Goal: Task Accomplishment & Management: Use online tool/utility

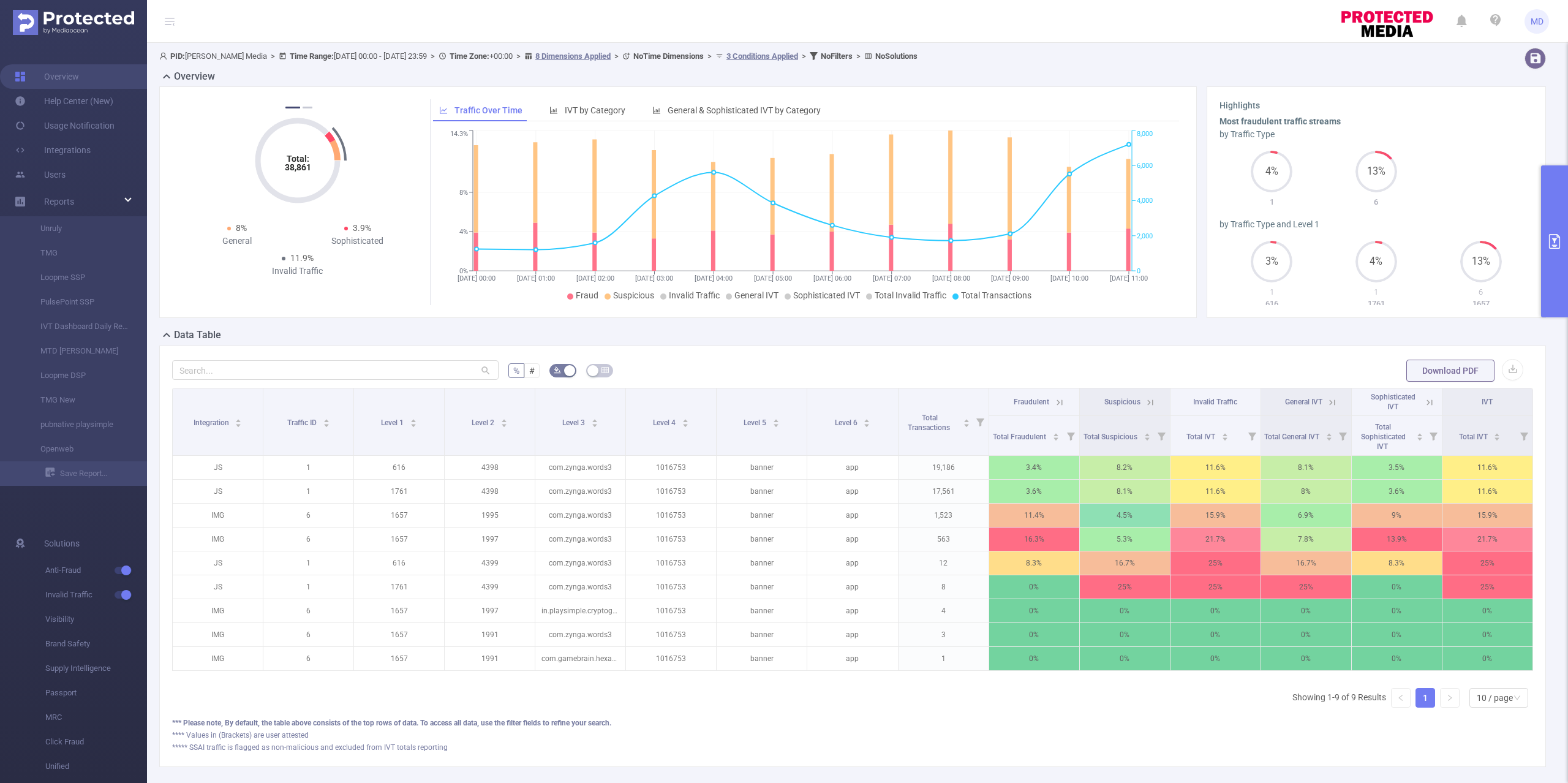
click at [1542, 280] on button "primary" at bounding box center [1554, 241] width 27 height 152
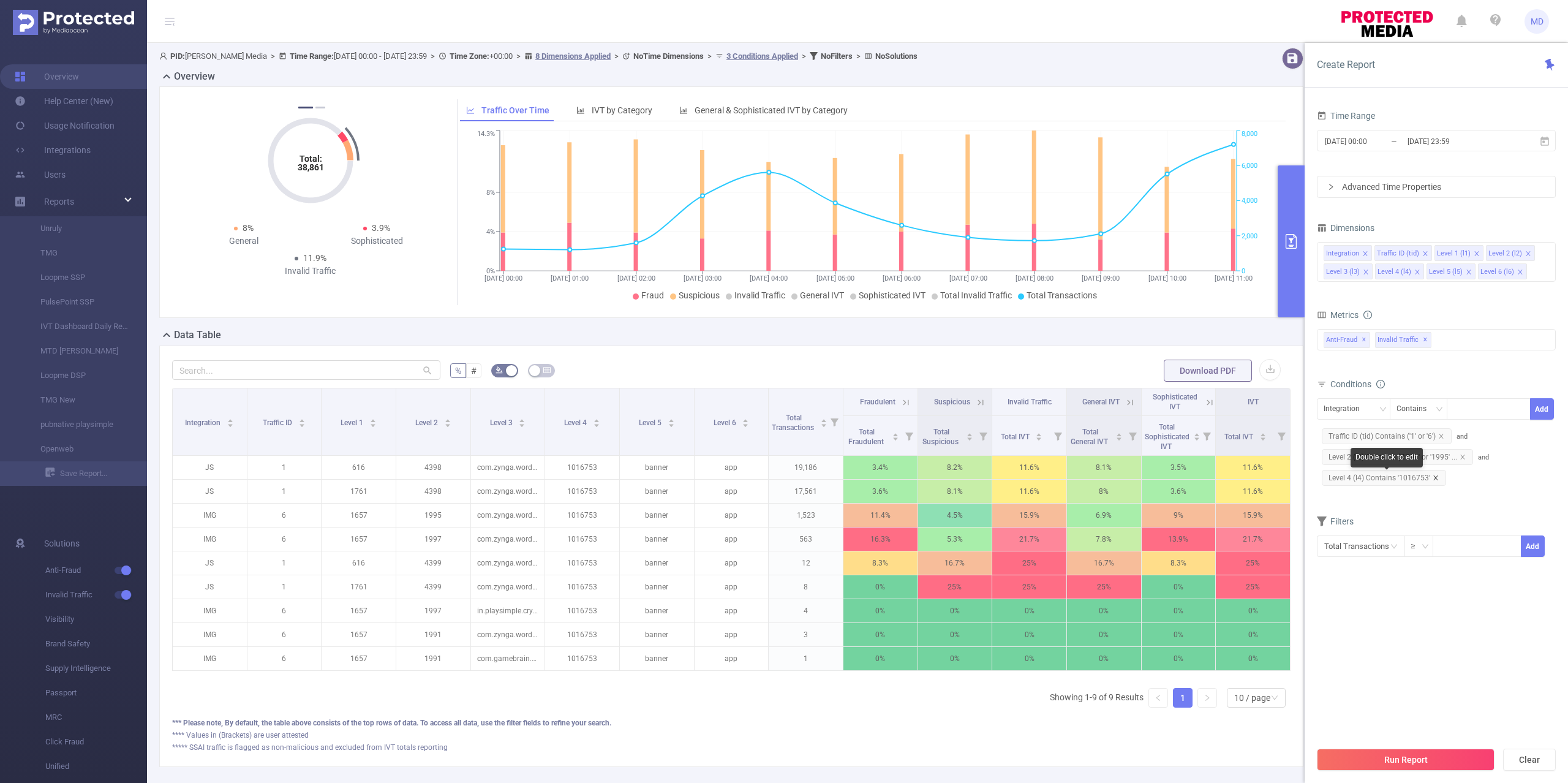
click at [1434, 481] on icon "icon: close" at bounding box center [1435, 477] width 6 height 6
click at [1360, 402] on div "Integration" at bounding box center [1345, 409] width 45 height 20
click at [1357, 530] on li "Level 4 (l4)" at bounding box center [1354, 534] width 74 height 20
click at [1488, 414] on div at bounding box center [1488, 409] width 71 height 20
paste input "1016858"
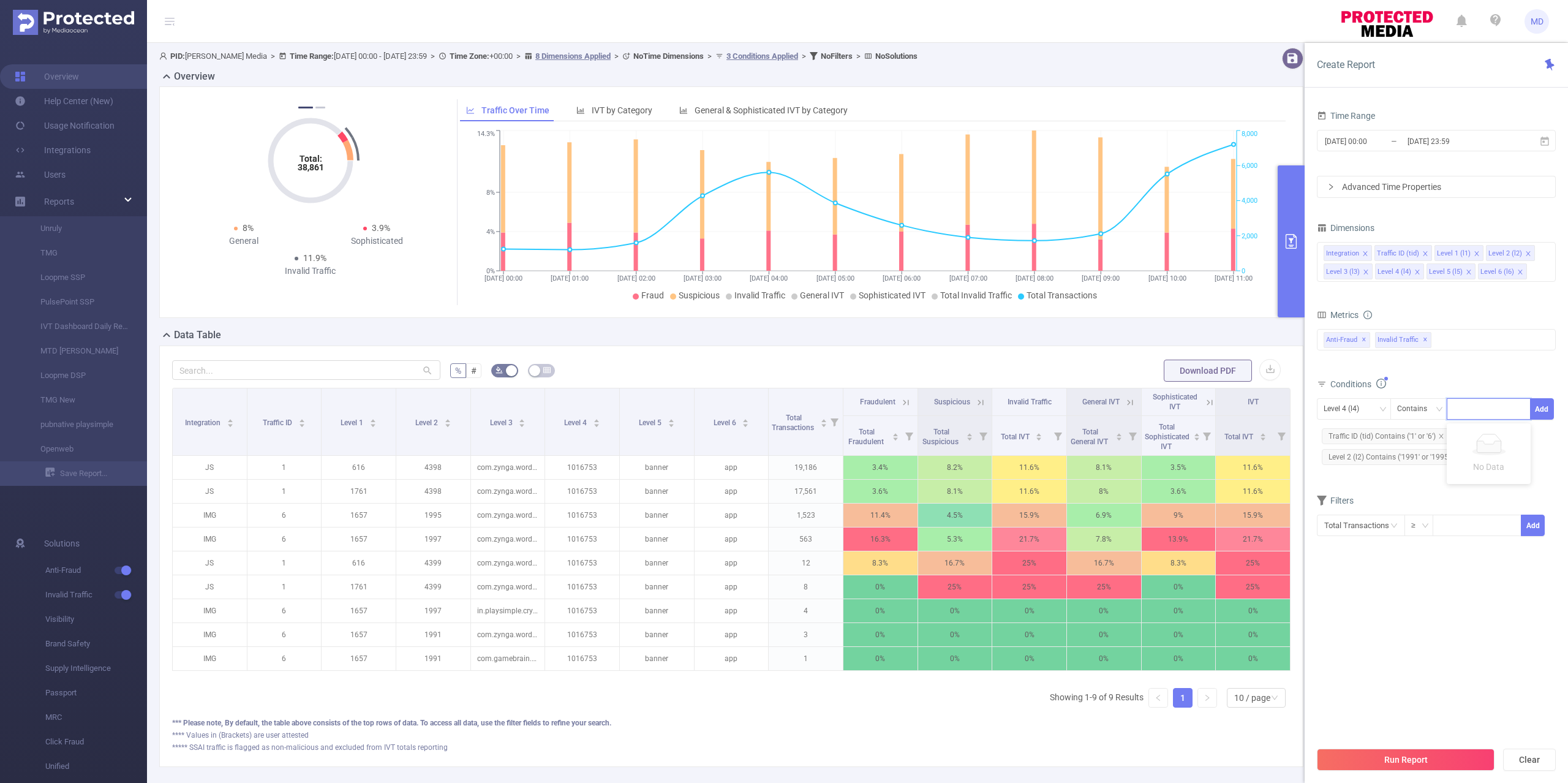
type input "1016858"
click at [1422, 752] on button "Run Report" at bounding box center [1405, 760] width 178 height 22
